Goal: Task Accomplishment & Management: Complete application form

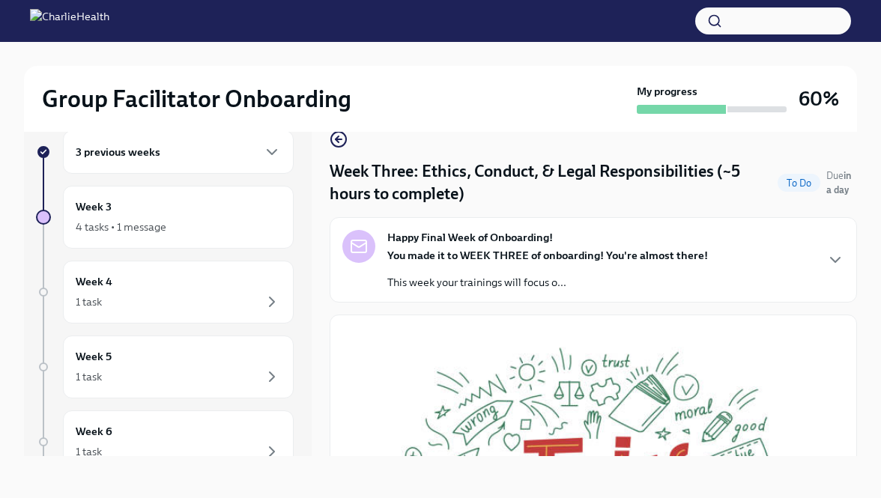
scroll to position [589, 0]
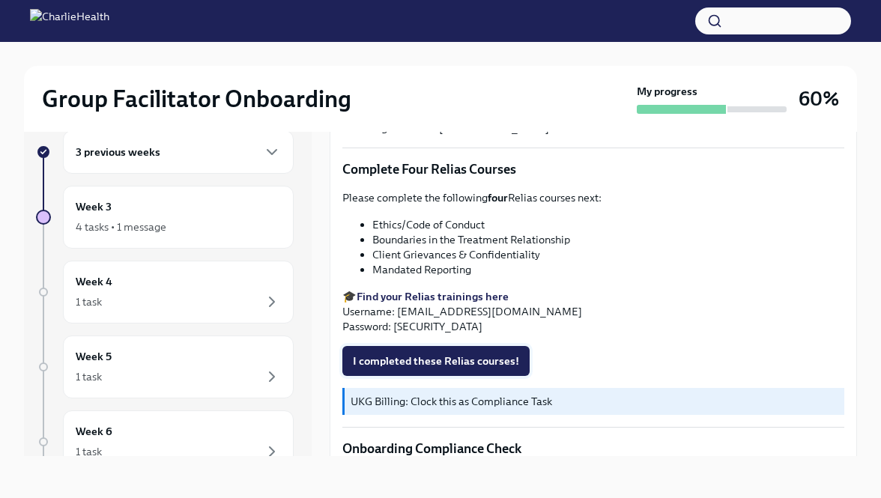
click at [382, 355] on span "I completed these Relias courses!" at bounding box center [436, 361] width 166 height 15
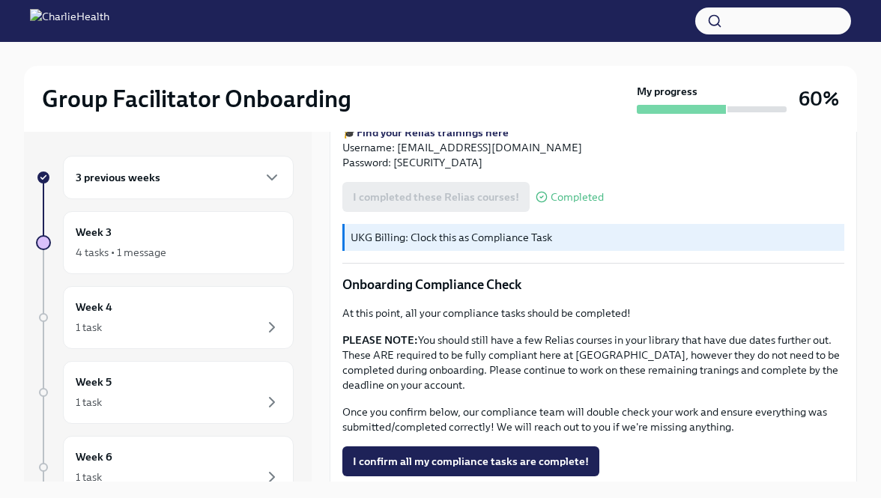
scroll to position [845, 0]
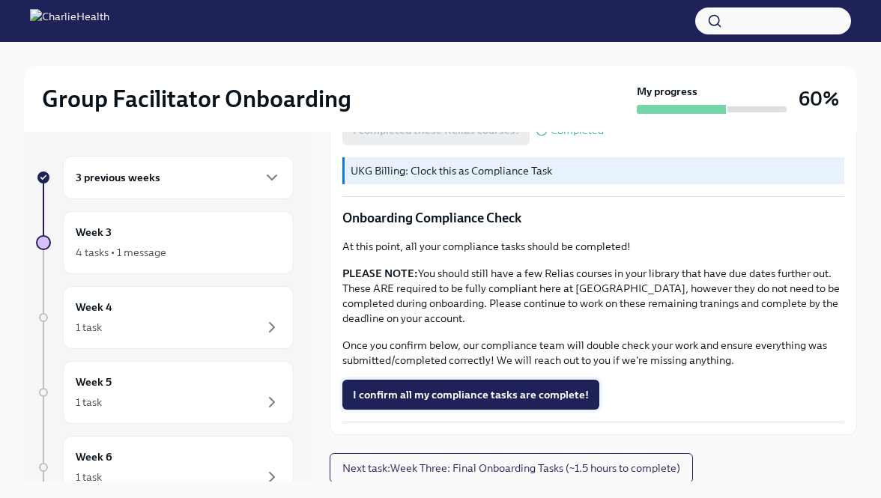
click at [428, 393] on span "I confirm all my compliance tasks are complete!" at bounding box center [471, 394] width 236 height 15
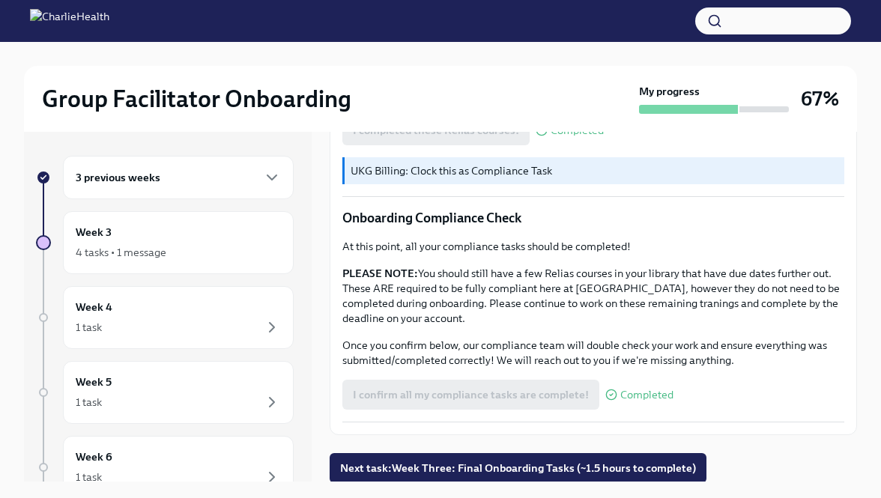
scroll to position [25, 0]
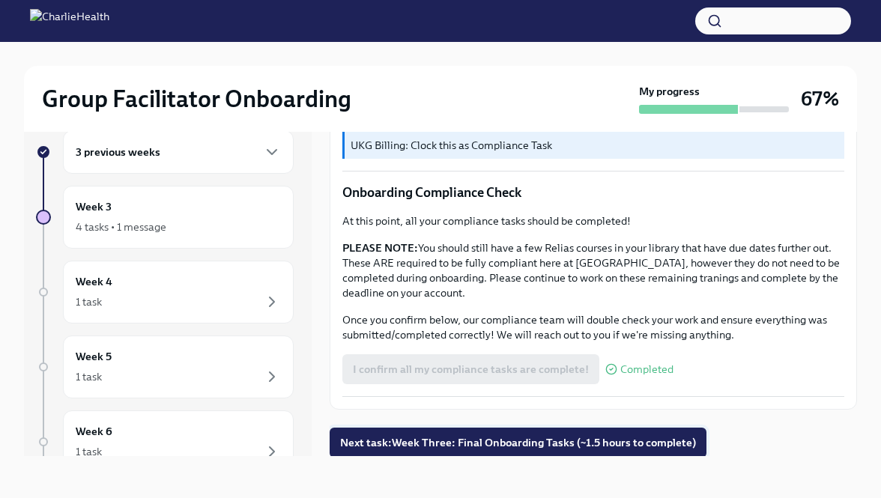
click at [418, 440] on span "Next task : Week Three: Final Onboarding Tasks (~1.5 hours to complete)" at bounding box center [518, 442] width 356 height 15
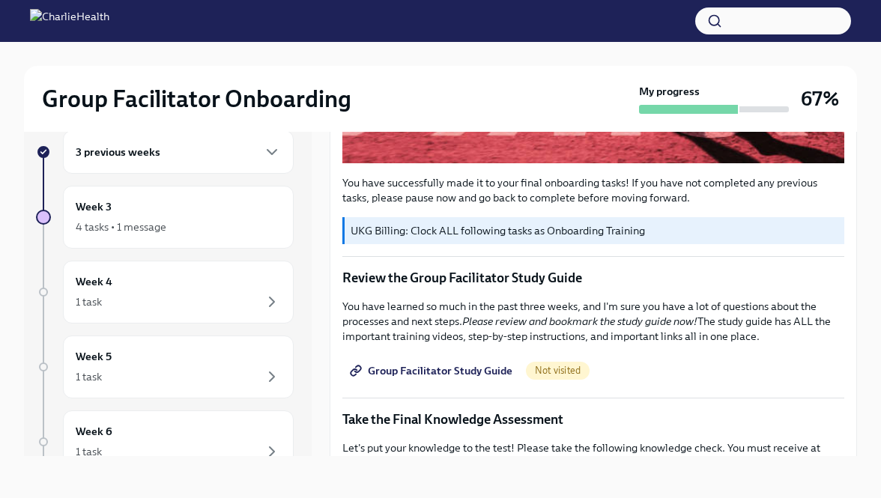
scroll to position [500, 0]
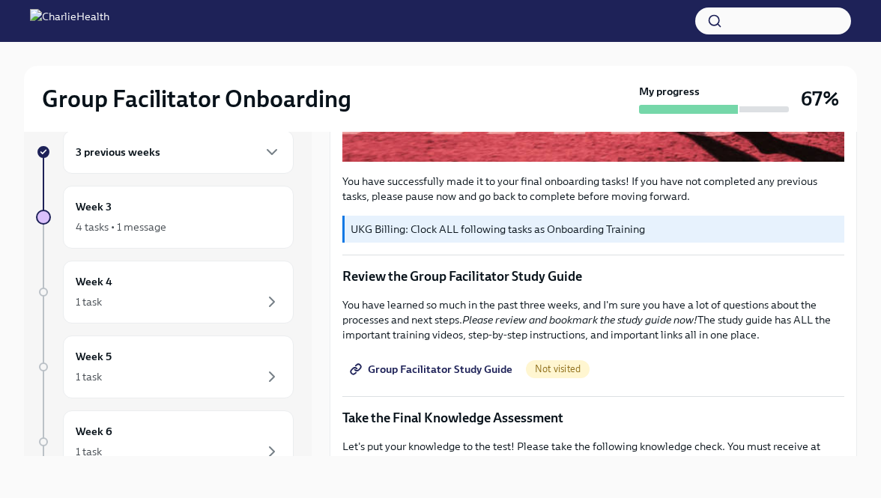
click at [492, 370] on span "Group Facilitator Study Guide" at bounding box center [433, 369] width 160 height 15
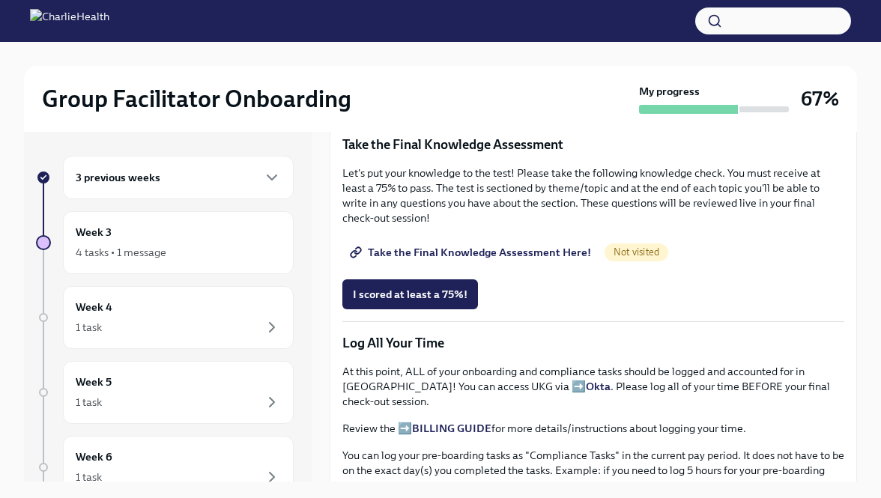
scroll to position [783, 0]
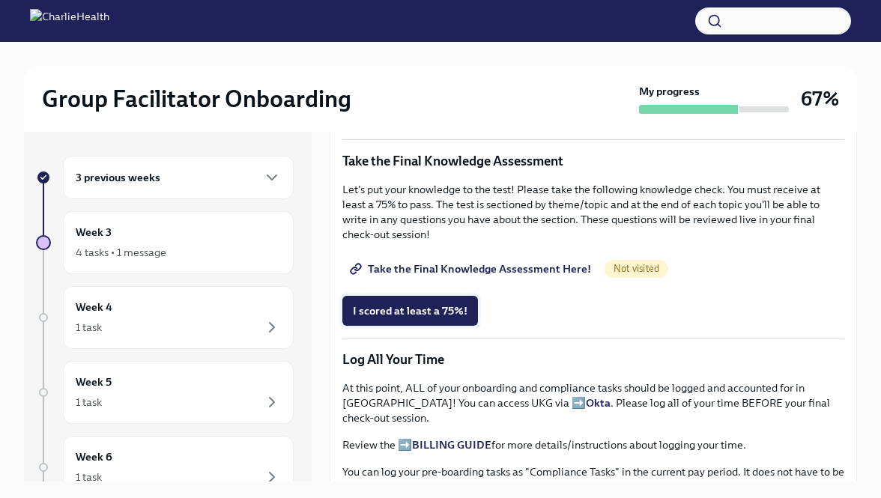
click at [434, 312] on span "I scored at least a 75%!" at bounding box center [410, 310] width 115 height 15
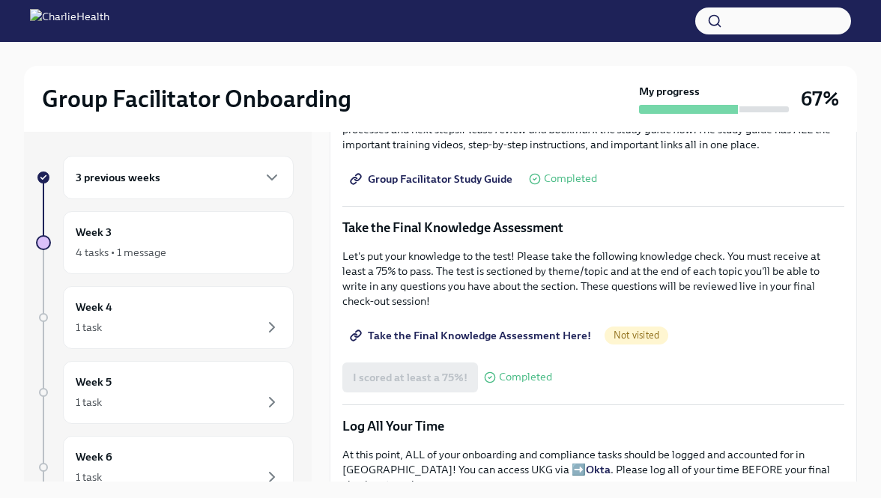
scroll to position [720, 0]
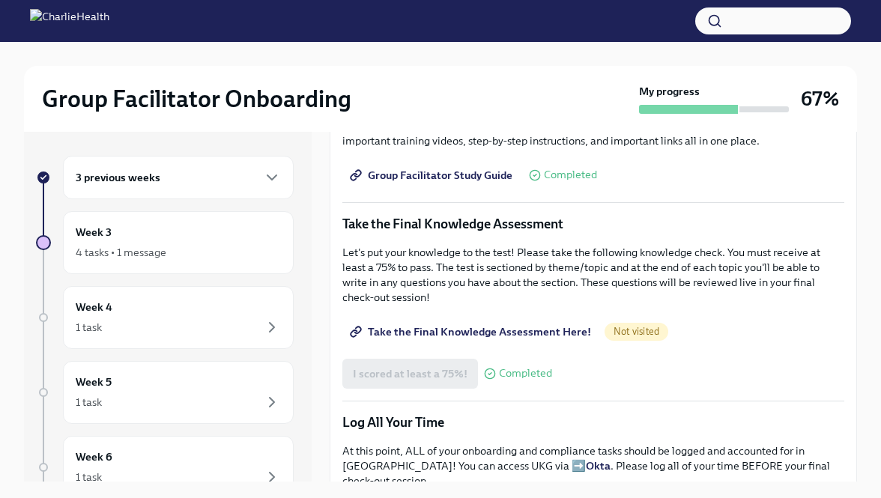
click at [464, 332] on span "Take the Final Knowledge Assessment Here!" at bounding box center [472, 331] width 238 height 15
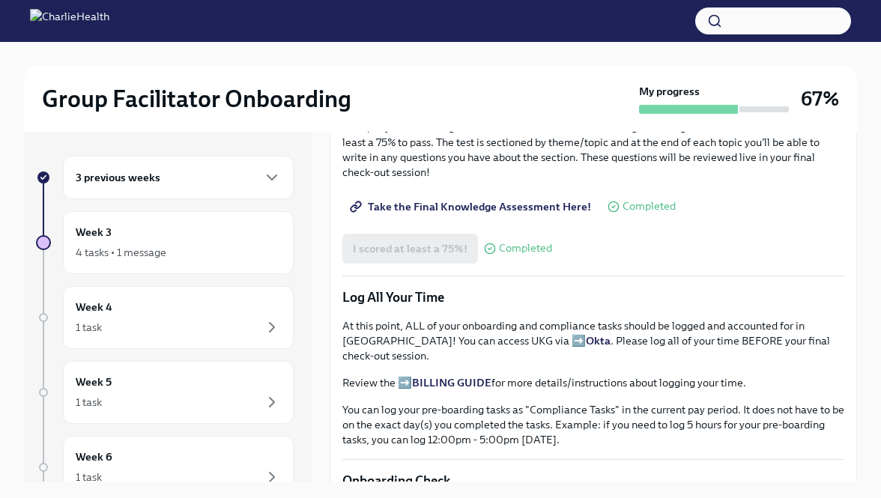
scroll to position [820, 0]
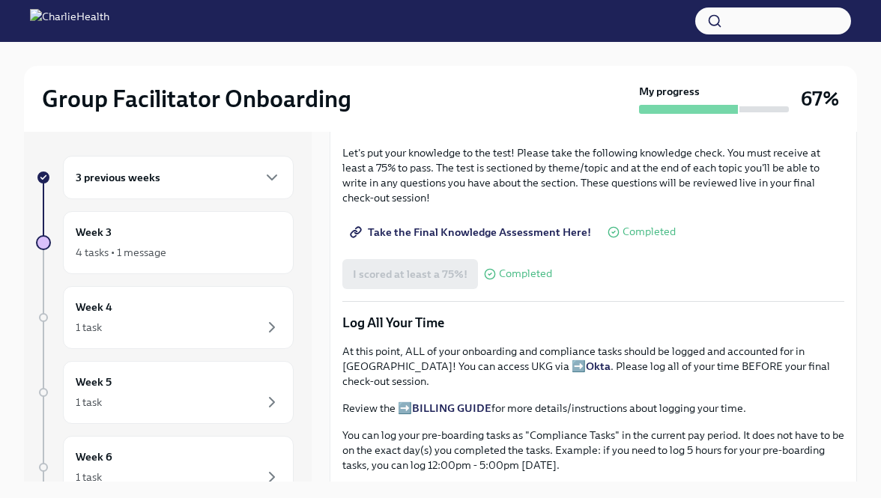
click at [531, 231] on span "Take the Final Knowledge Assessment Here!" at bounding box center [472, 232] width 238 height 15
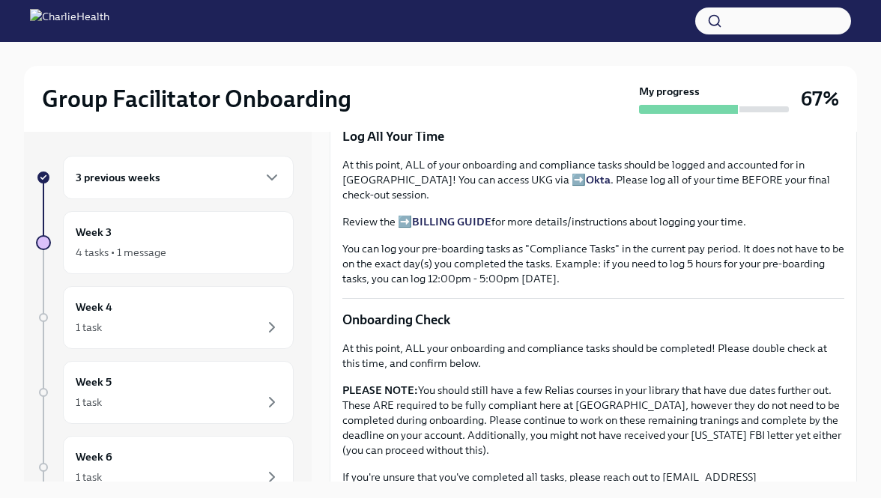
scroll to position [1002, 0]
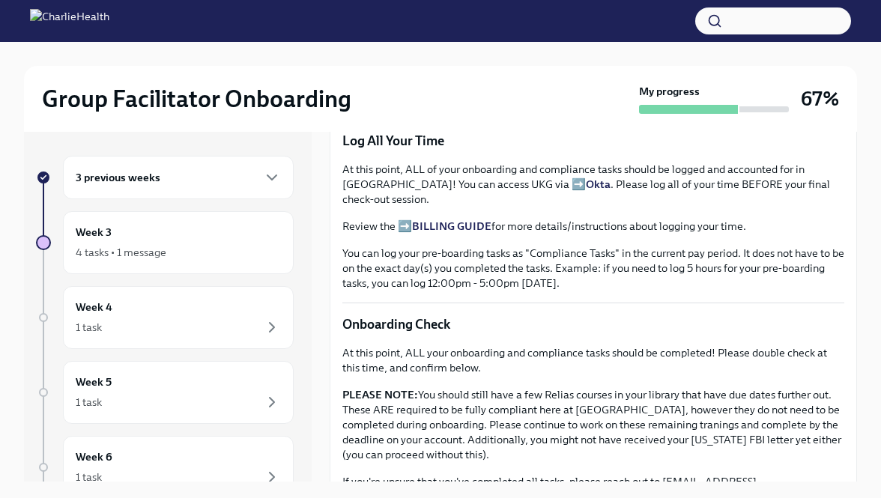
click at [464, 219] on strong "BILLING GUIDE" at bounding box center [451, 225] width 79 height 13
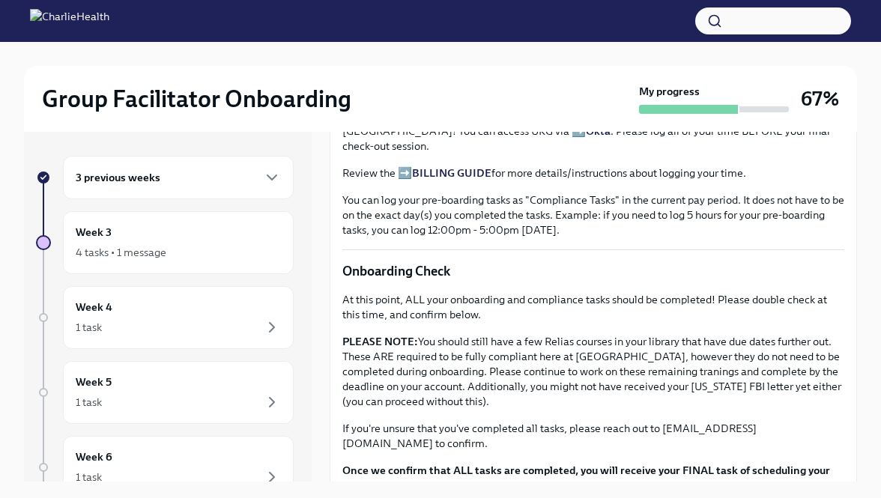
scroll to position [1237, 0]
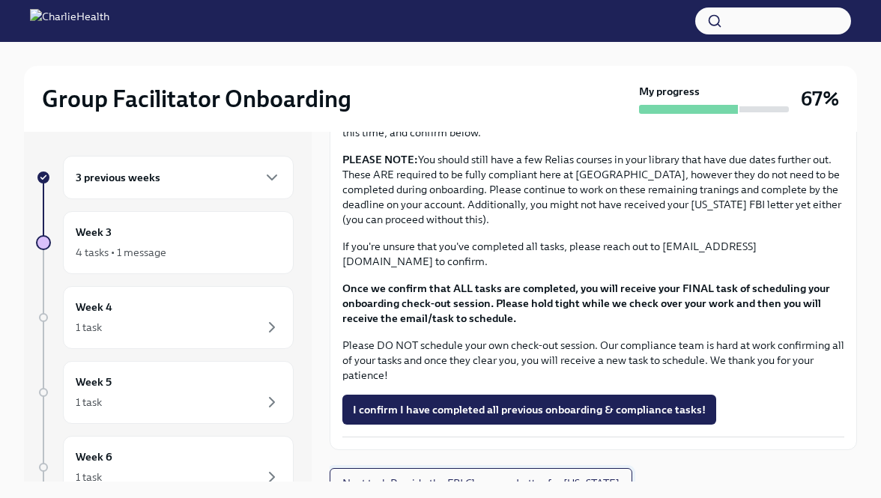
click at [431, 476] on button "Next task : Provide the FBI Clearance Letter for Pennsylvania" at bounding box center [481, 483] width 303 height 30
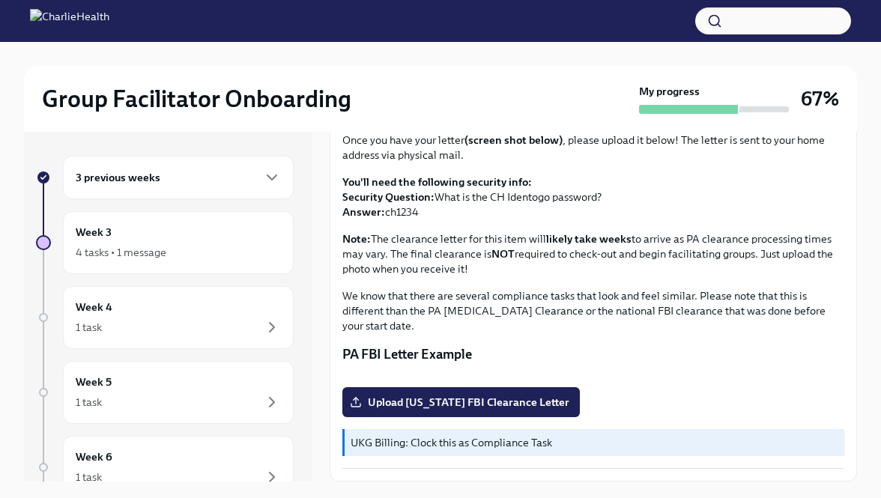
scroll to position [309, 0]
click at [437, 399] on span "Upload Pennsylvania FBI Clearance Letter" at bounding box center [461, 402] width 217 height 15
click at [0, 0] on input "Upload Pennsylvania FBI Clearance Letter" at bounding box center [0, 0] width 0 height 0
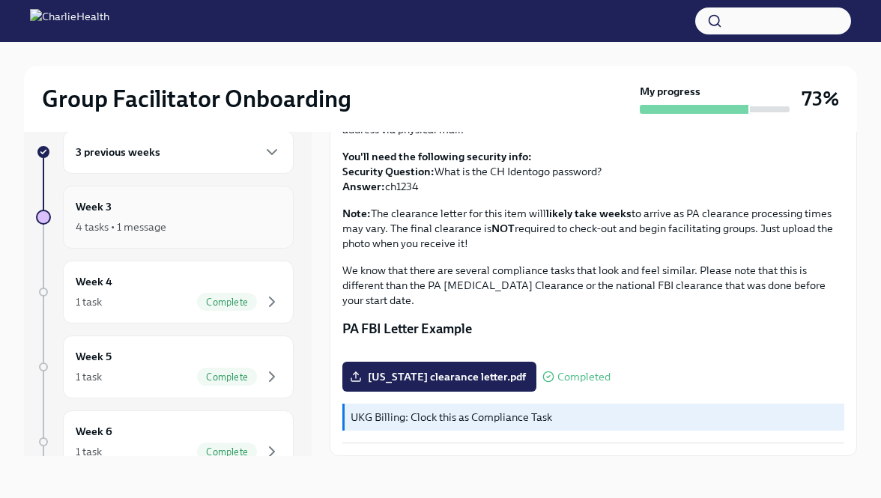
click at [197, 218] on div "4 tasks • 1 message" at bounding box center [178, 227] width 205 height 18
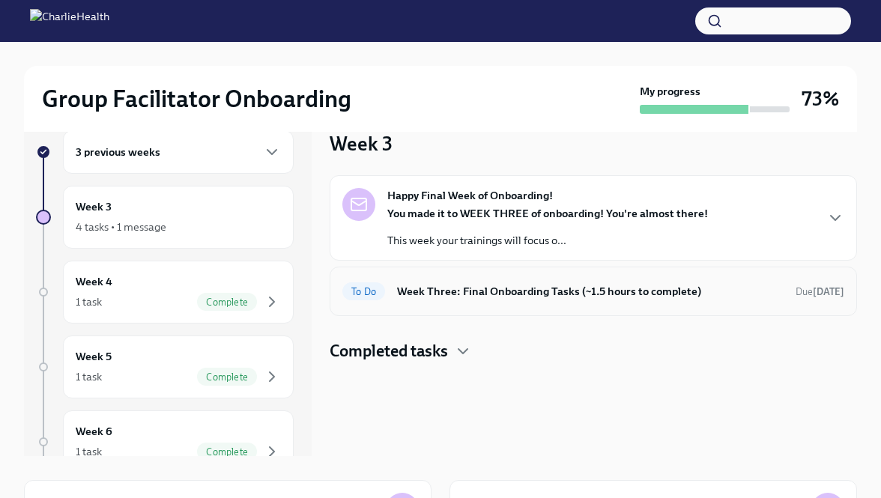
click at [453, 282] on div "To Do Week Three: Final Onboarding Tasks (~1.5 hours to complete) Due today" at bounding box center [593, 291] width 502 height 24
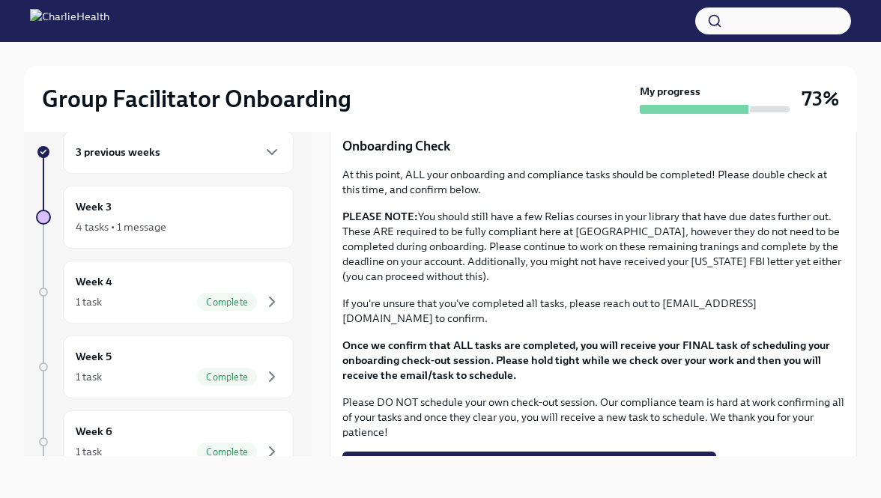
scroll to position [1189, 0]
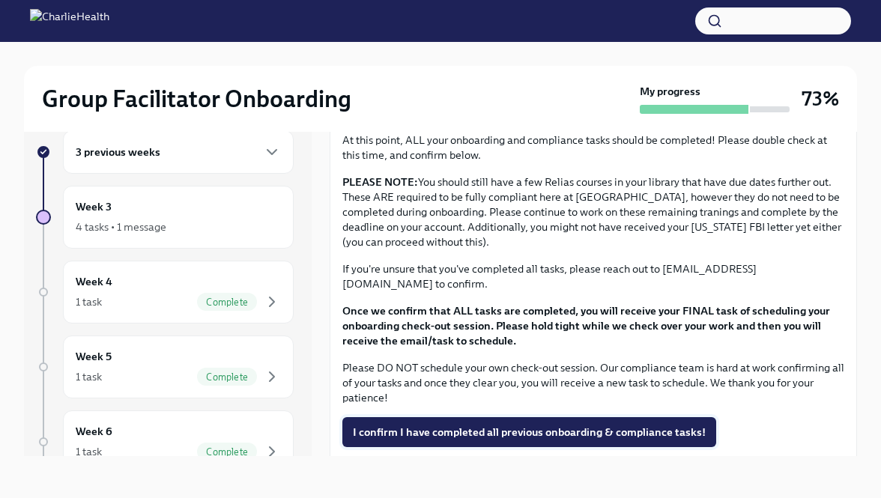
click at [447, 425] on span "I confirm I have completed all previous onboarding & compliance tasks!" at bounding box center [529, 432] width 353 height 15
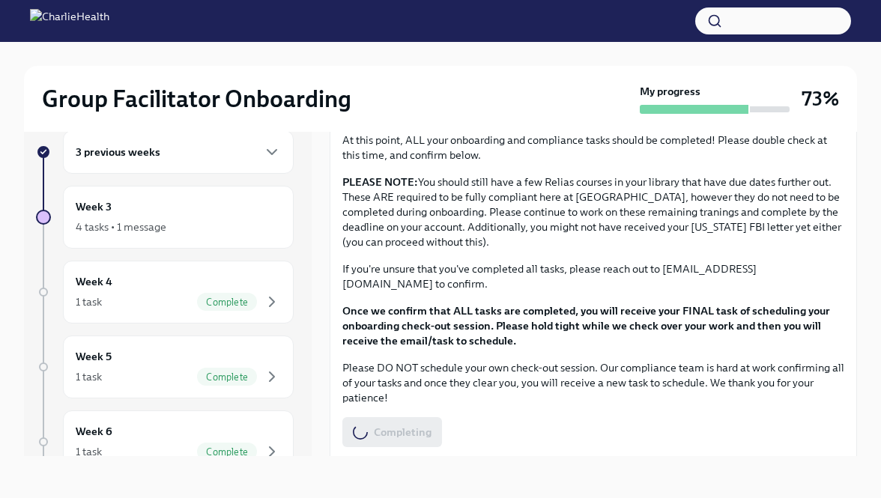
scroll to position [0, 0]
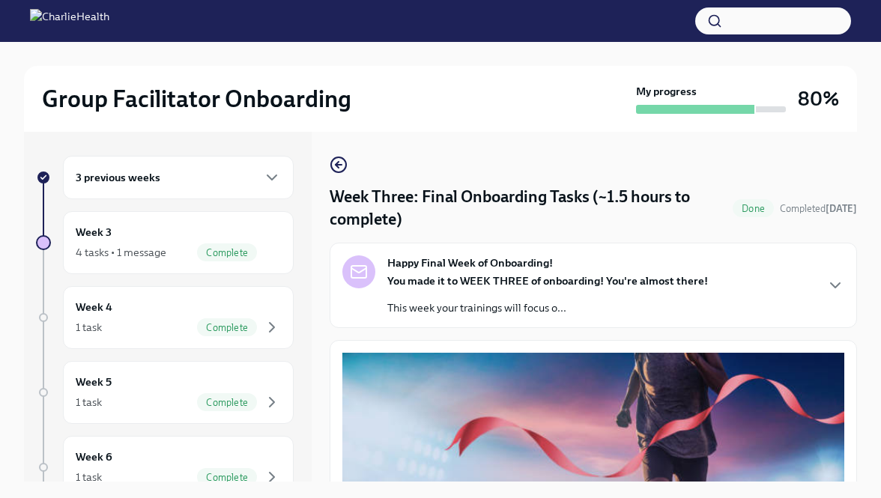
click at [225, 183] on div "3 previous weeks" at bounding box center [178, 178] width 205 height 18
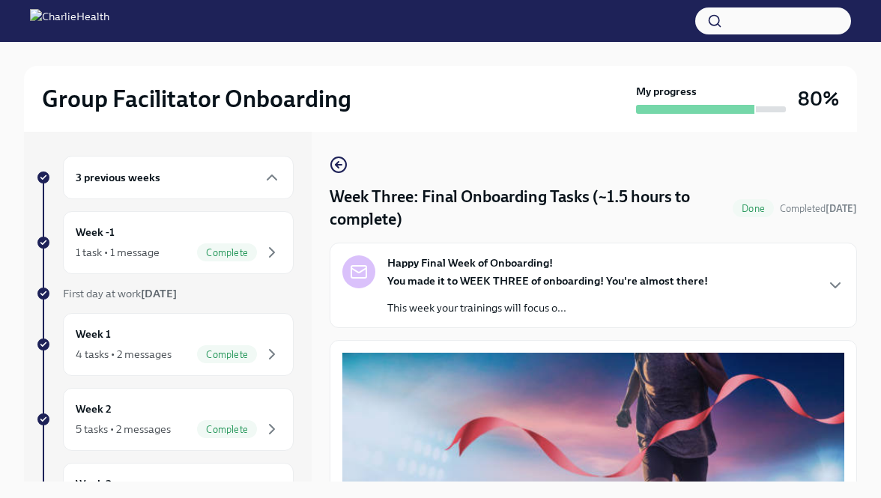
click at [229, 186] on div "3 previous weeks" at bounding box center [178, 178] width 205 height 18
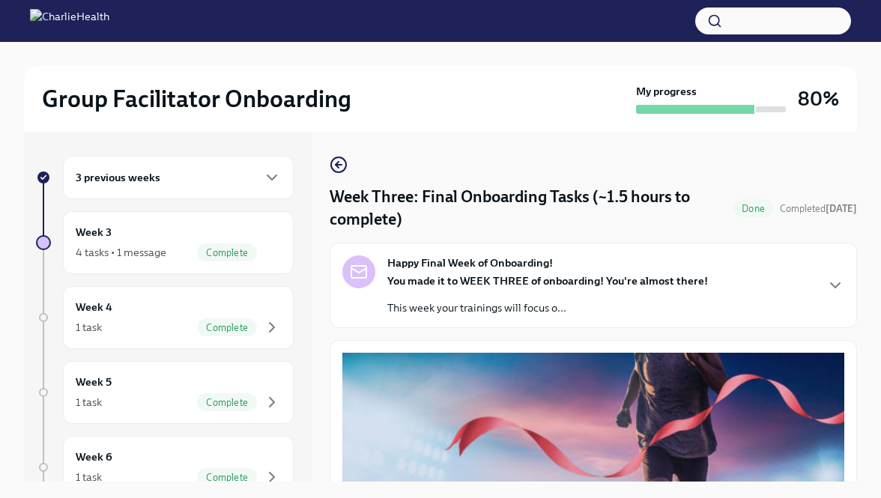
click at [229, 186] on div "3 previous weeks" at bounding box center [178, 178] width 205 height 18
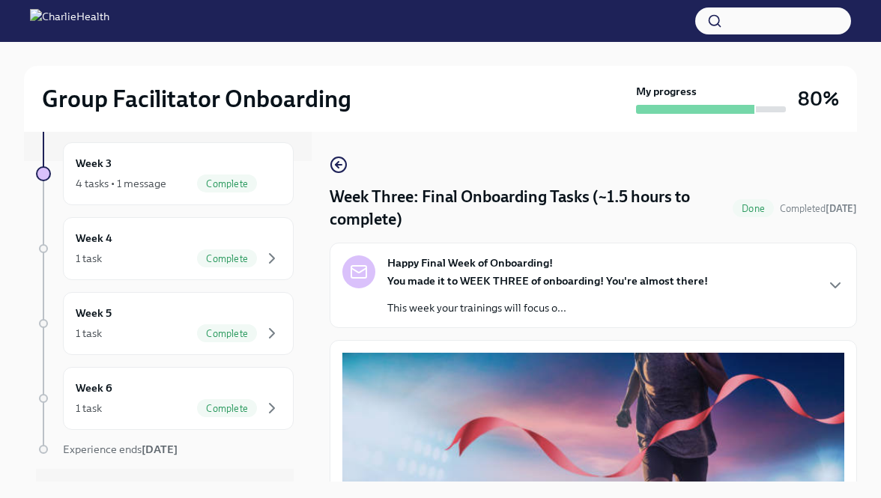
scroll to position [353, 0]
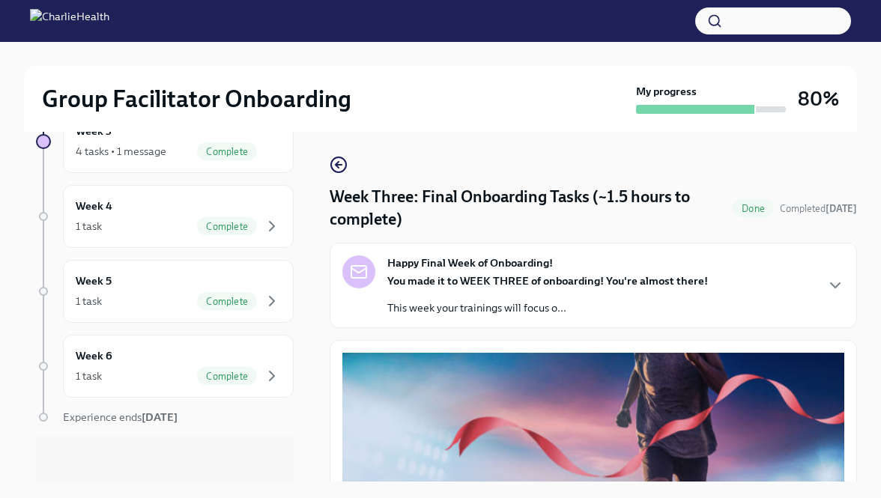
click at [452, 286] on strong "You made it to WEEK THREE of onboarding! You're almost there!" at bounding box center [547, 280] width 321 height 13
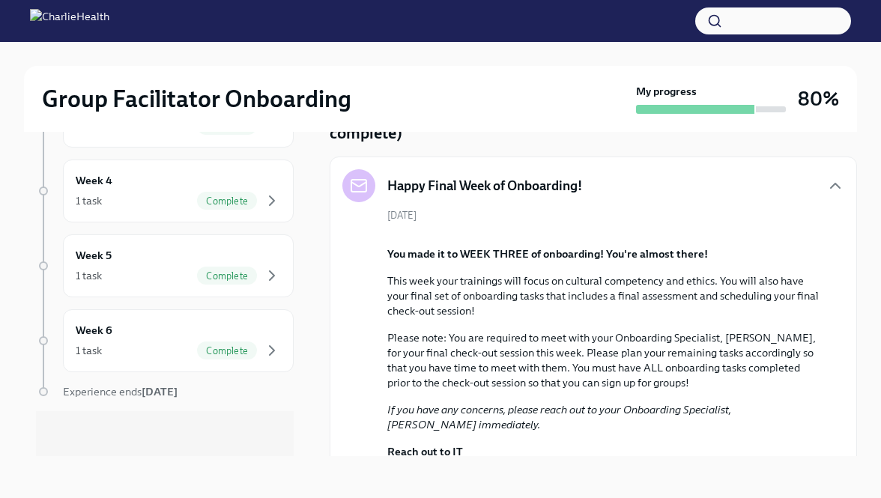
scroll to position [58, 0]
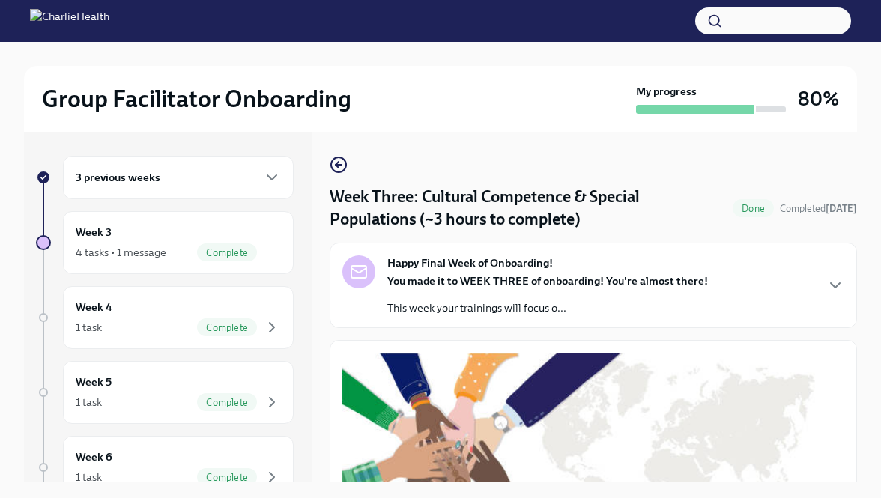
click at [251, 175] on div "3 previous weeks" at bounding box center [178, 178] width 205 height 18
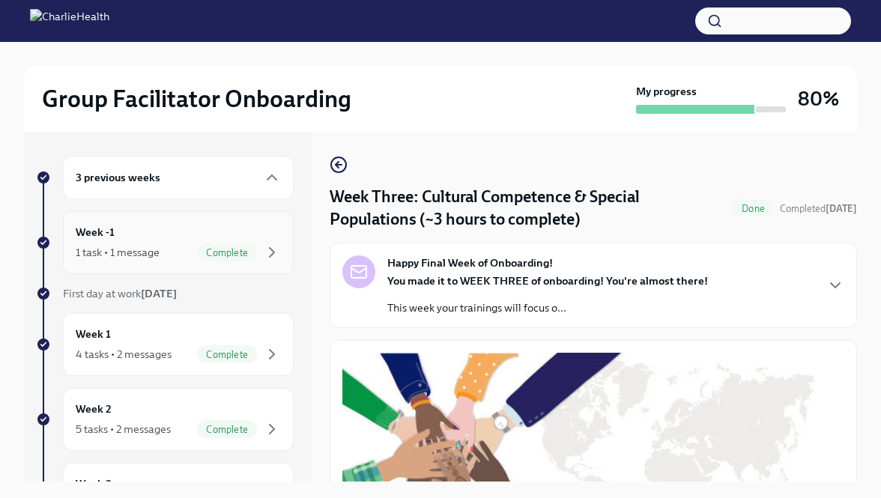
click at [225, 249] on span "Complete" at bounding box center [227, 252] width 60 height 11
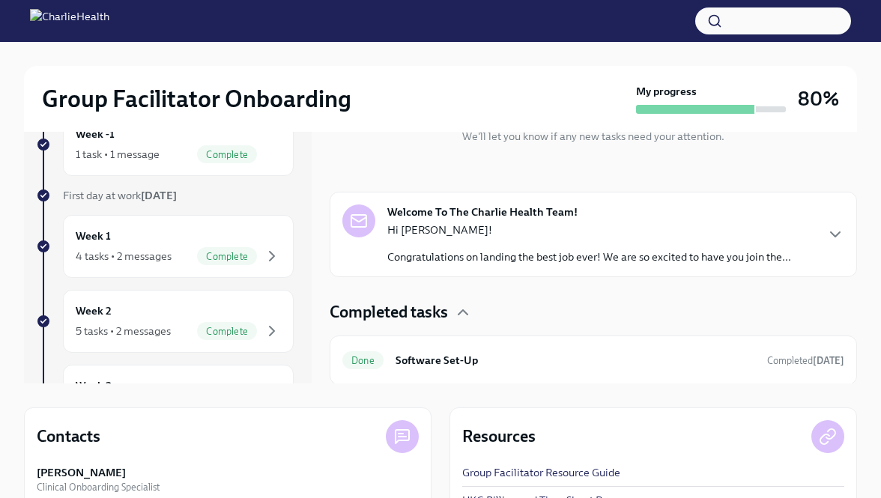
scroll to position [214, 0]
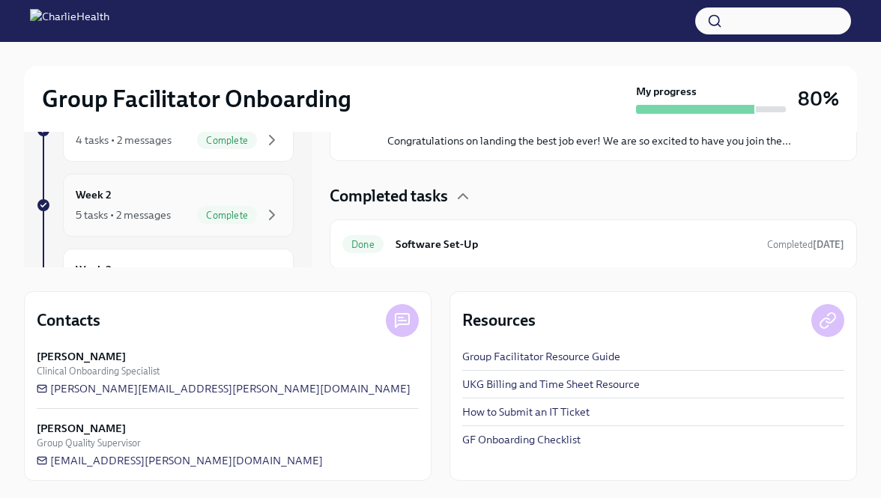
click at [284, 214] on div "Week 2 5 tasks • 2 messages Complete" at bounding box center [178, 205] width 231 height 63
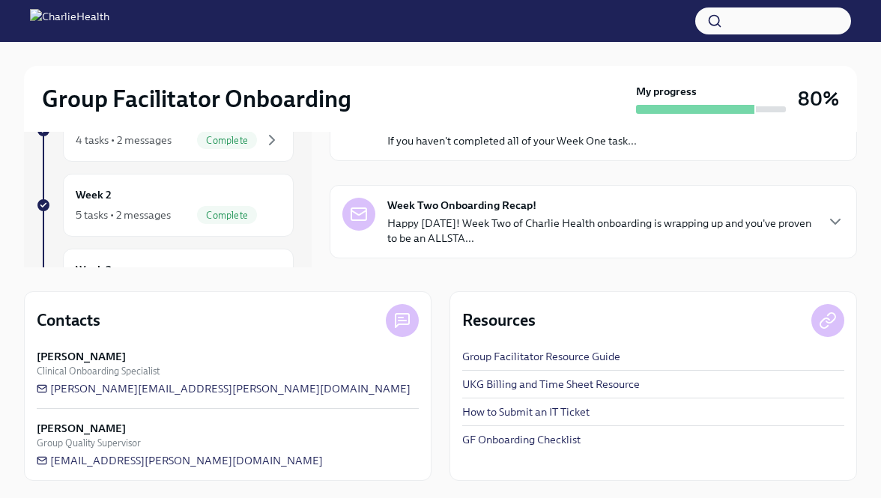
click at [419, 231] on p "Happy [DATE]! Week Two of Charlie Health onboarding is wrapping up and you've p…" at bounding box center [600, 231] width 427 height 30
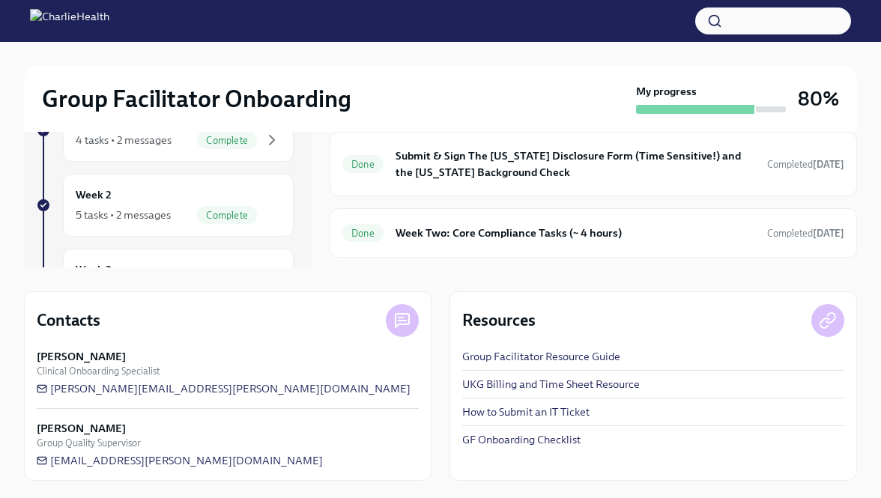
scroll to position [956, 0]
